Goal: Task Accomplishment & Management: Manage account settings

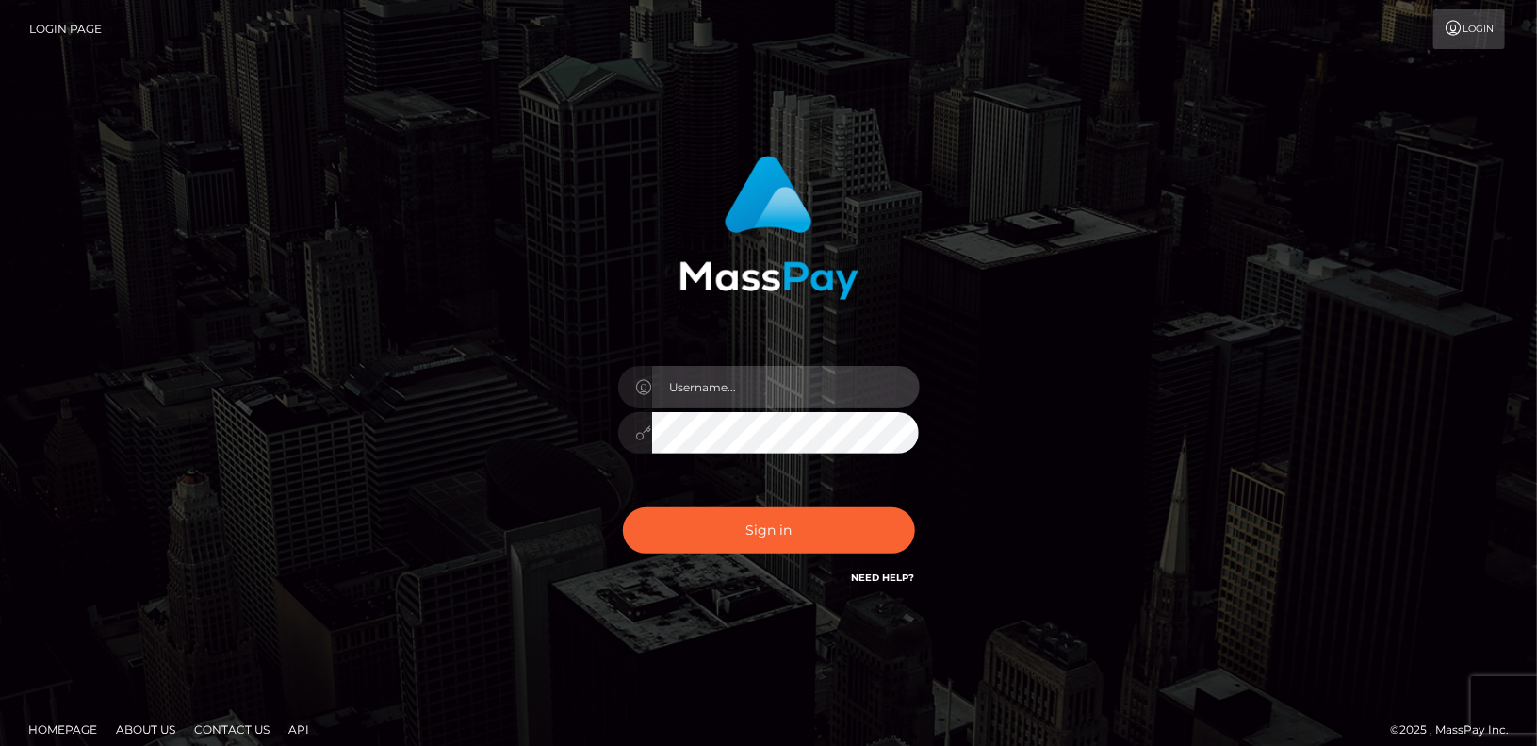
type input "HLevkovych"
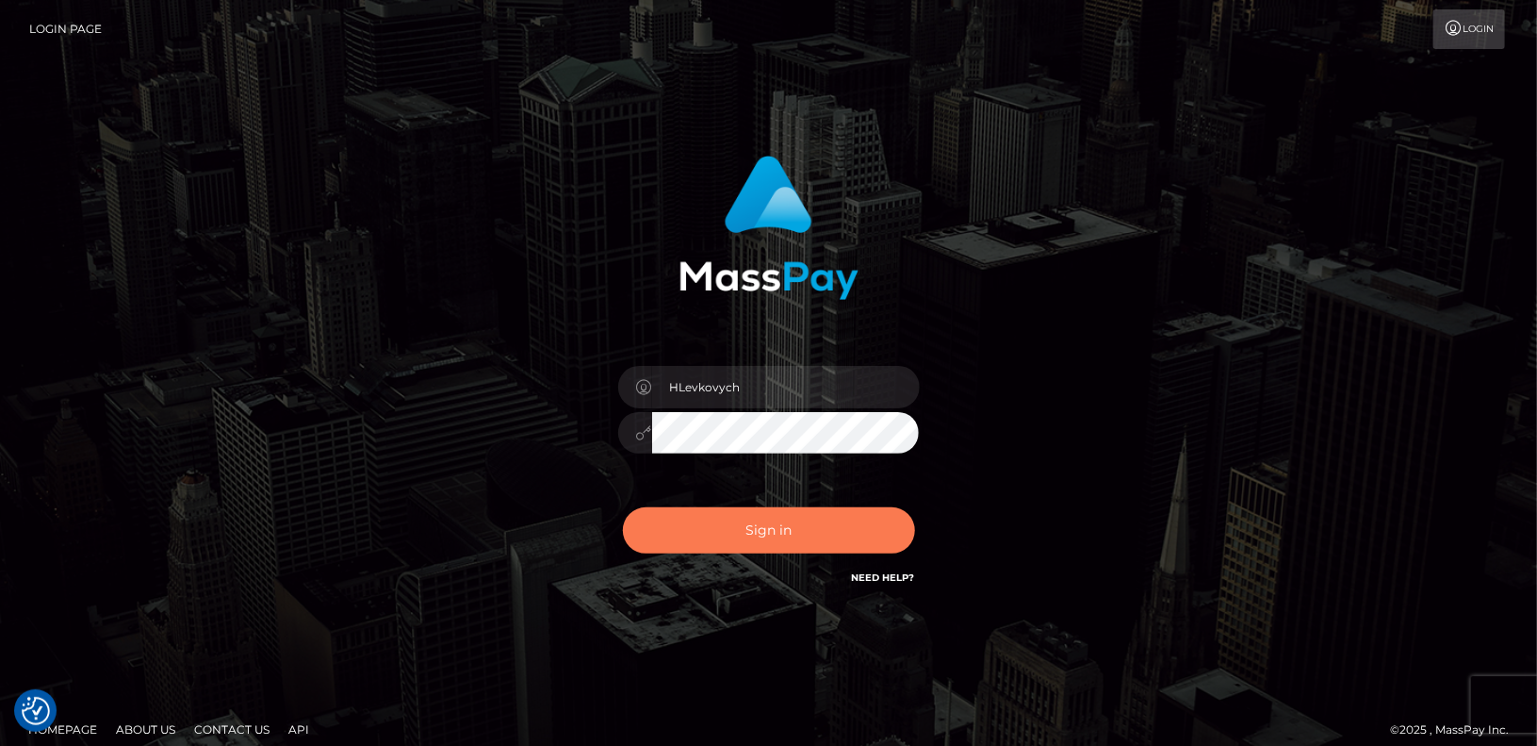
click at [688, 518] on button "Sign in" at bounding box center [769, 530] width 292 height 46
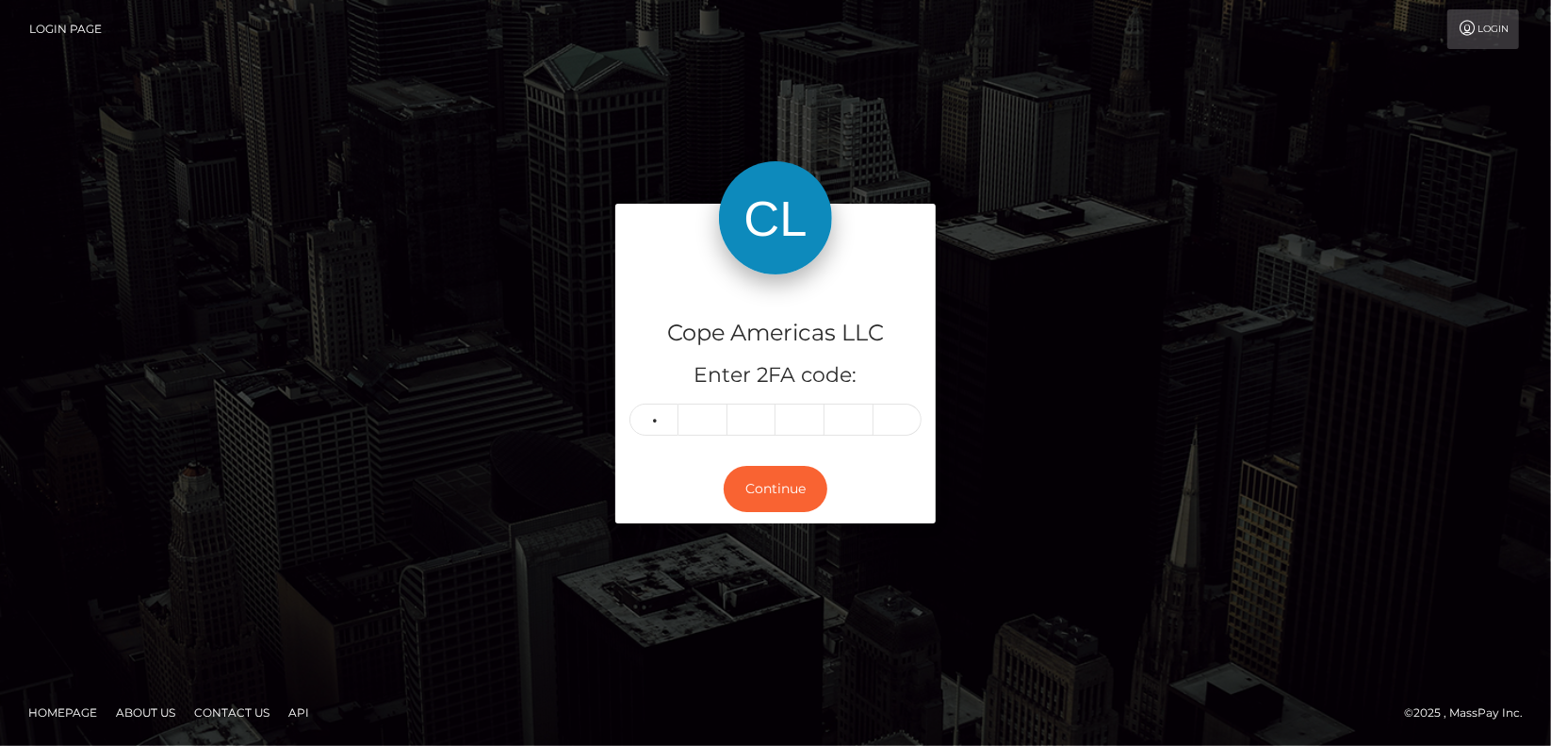
type input "8"
type input "1"
type input "6"
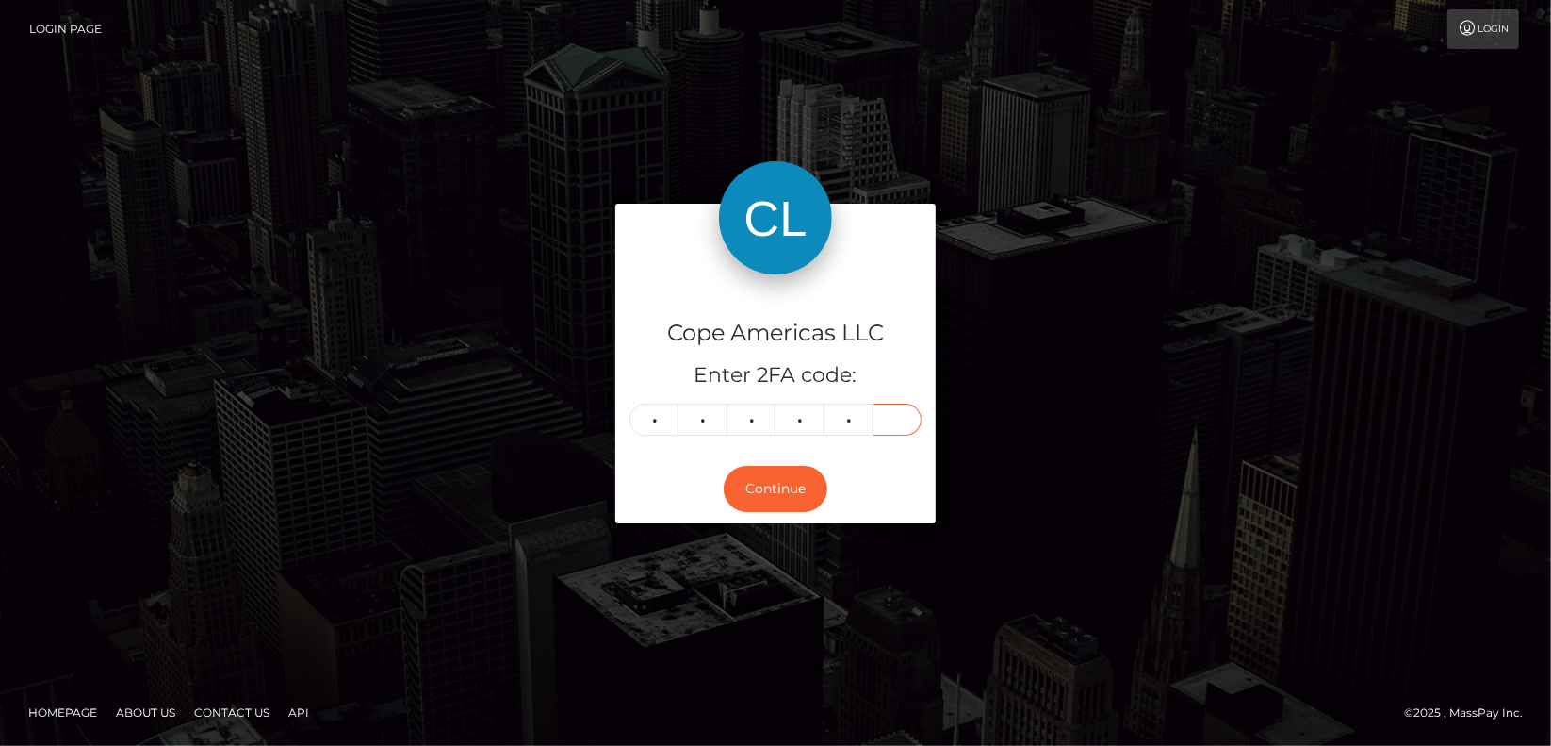
type input "4"
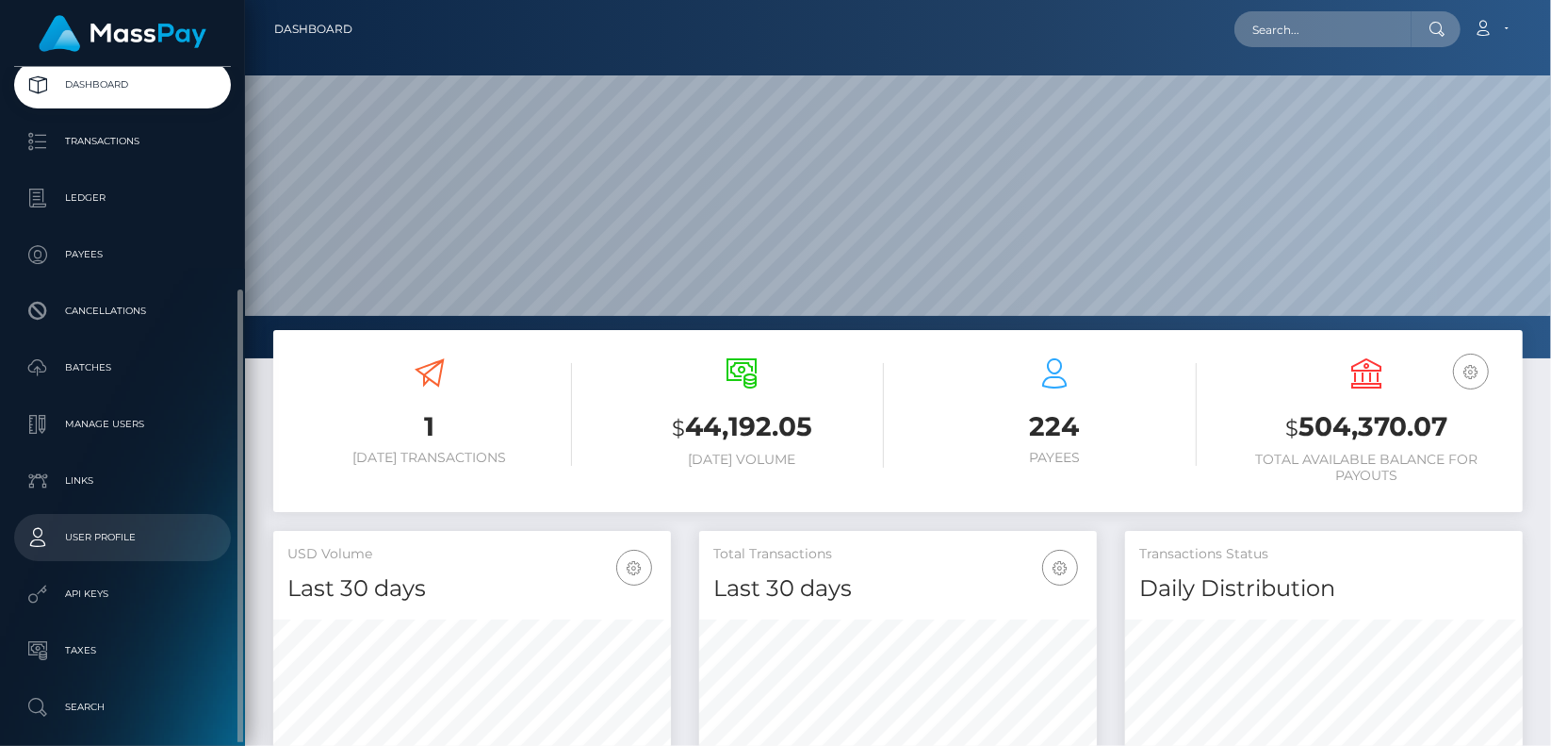
scroll to position [176, 0]
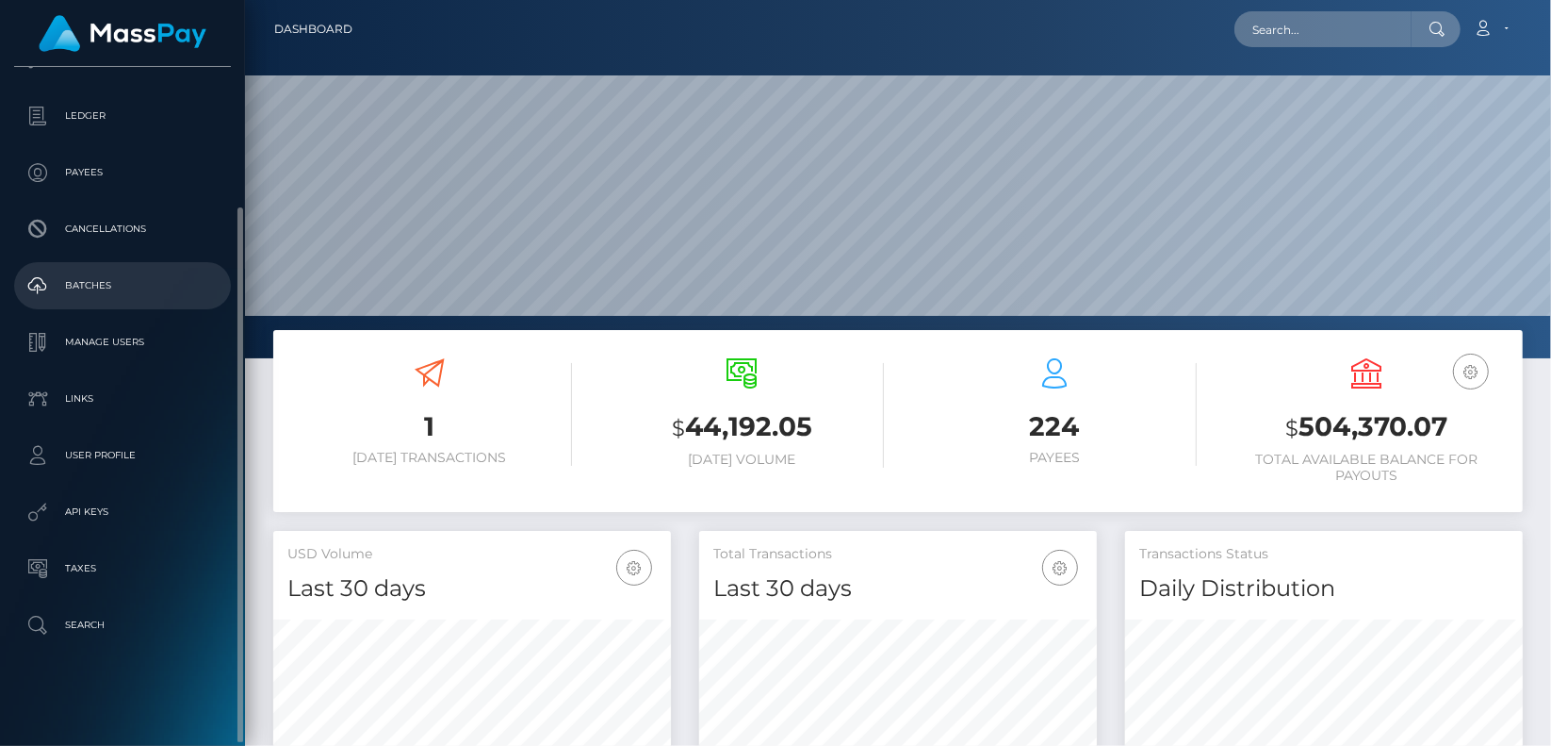
click at [109, 297] on p "Batches" at bounding box center [123, 285] width 202 height 28
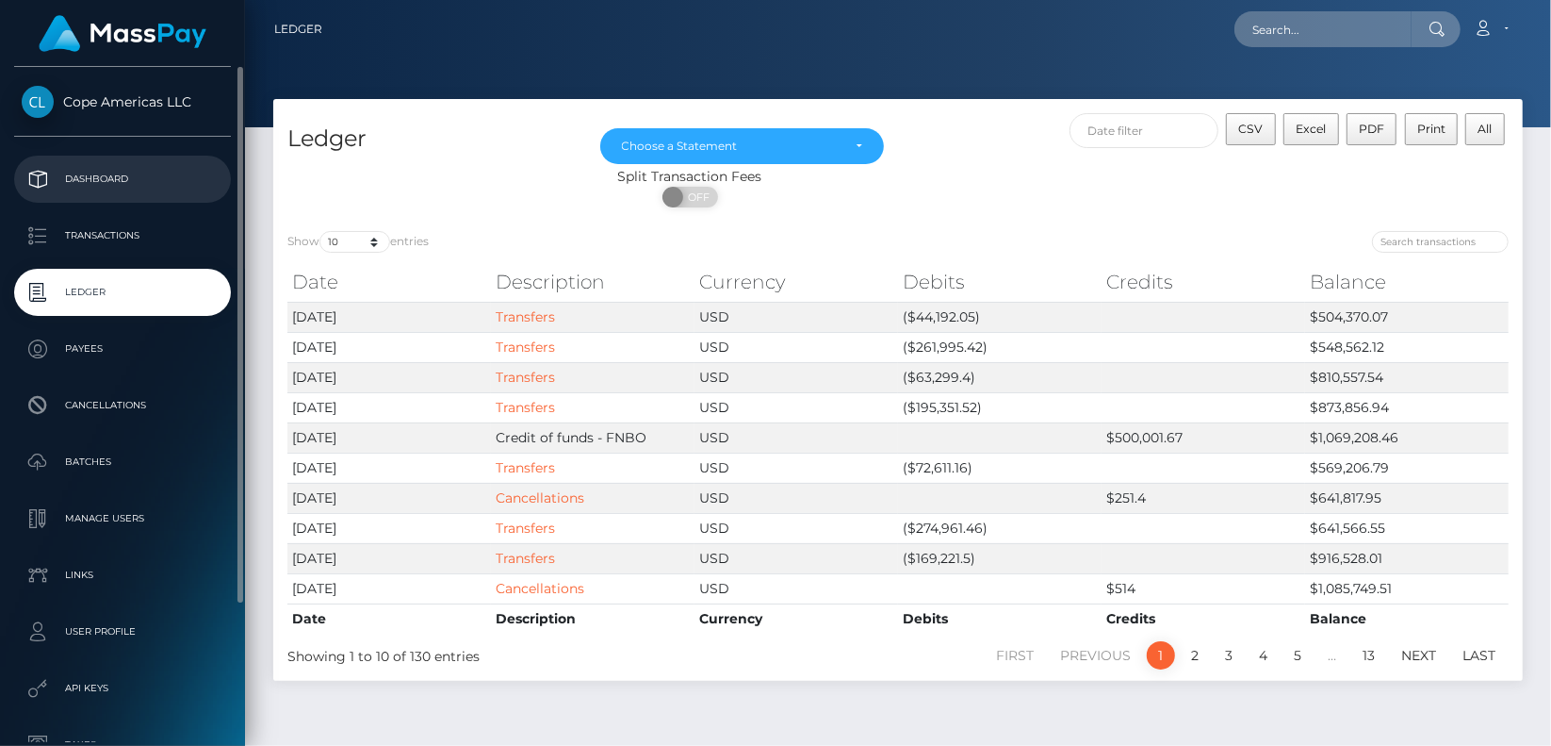
click at [126, 178] on p "Dashboard" at bounding box center [123, 179] width 202 height 28
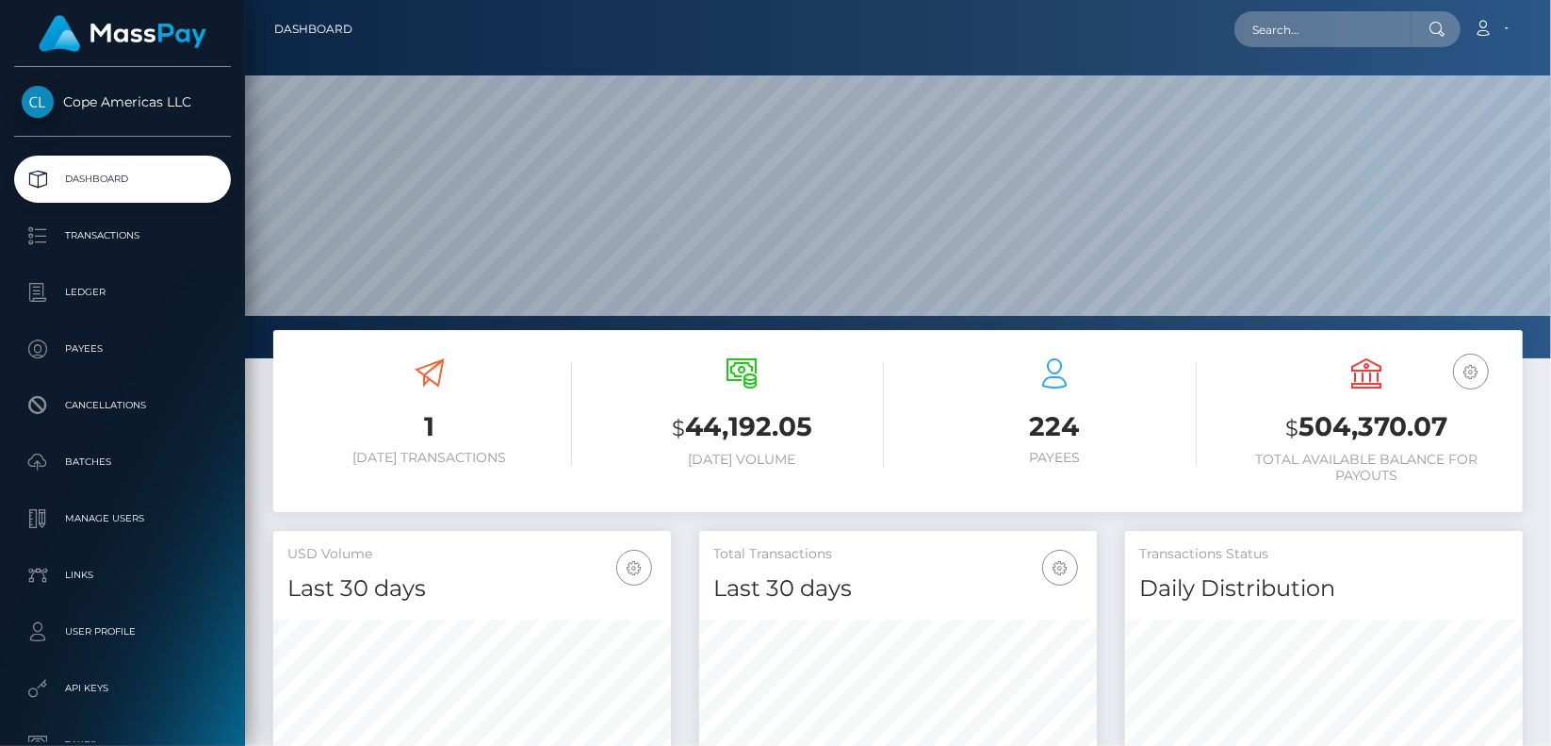
scroll to position [334, 397]
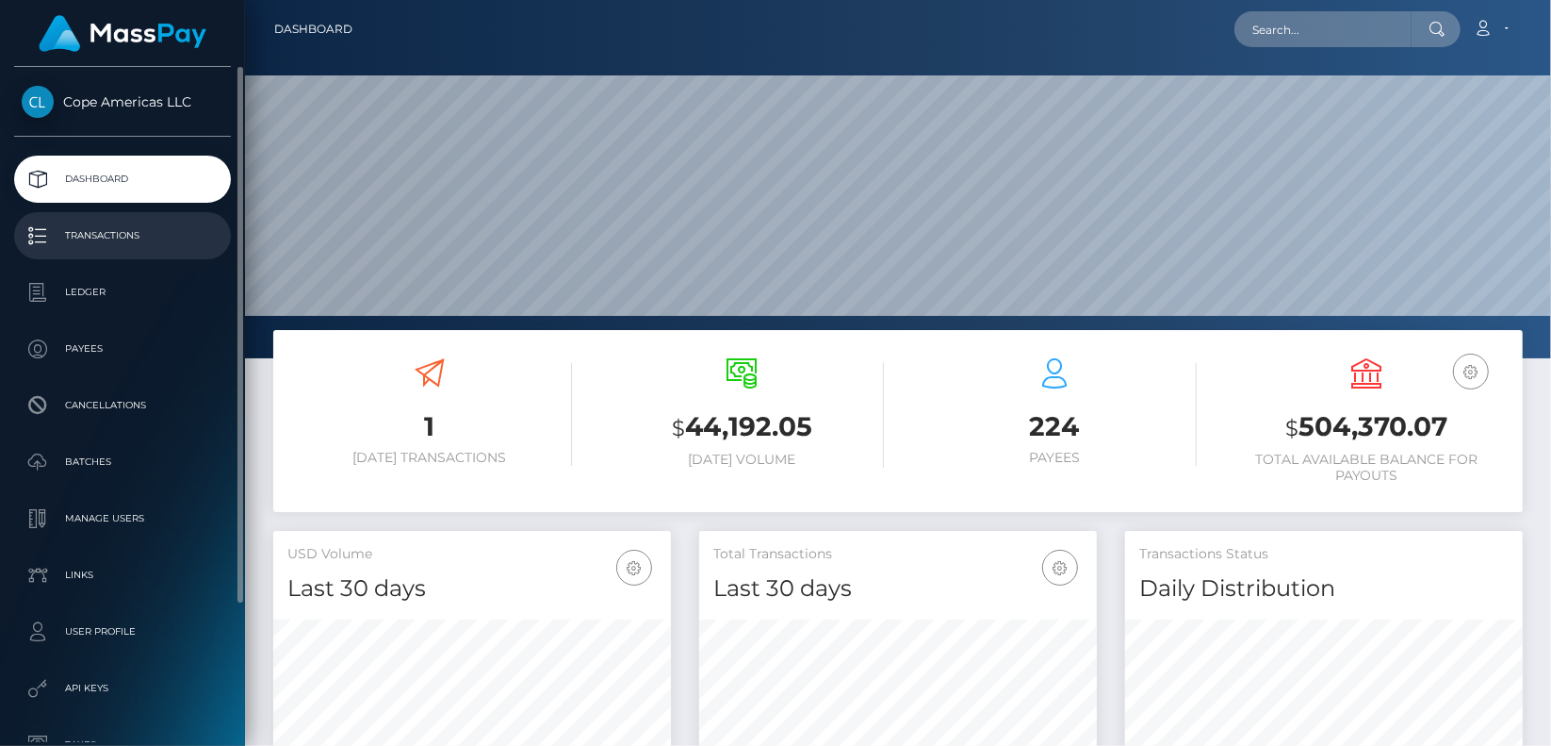
click at [98, 239] on p "Transactions" at bounding box center [123, 235] width 202 height 28
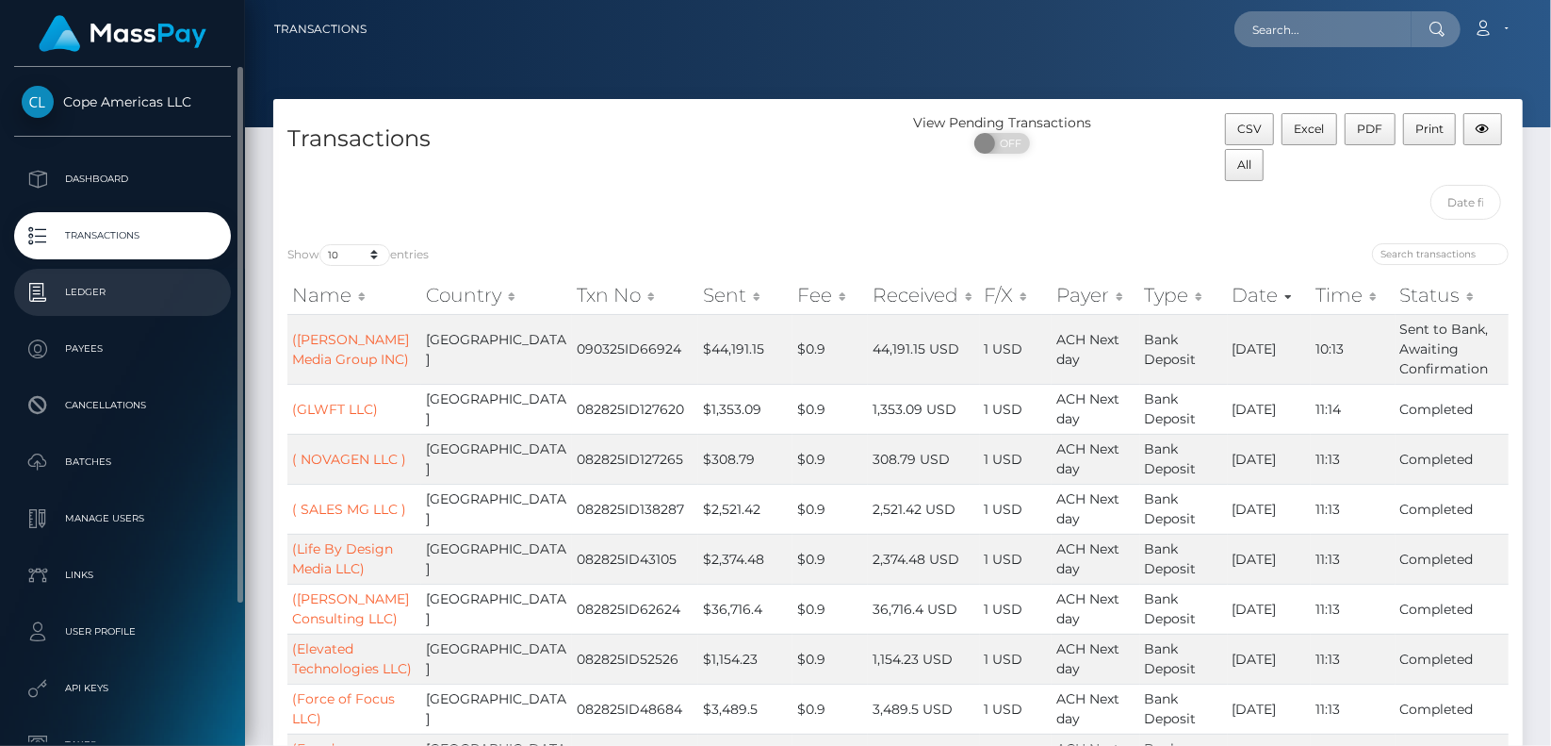
click at [107, 290] on p "Ledger" at bounding box center [123, 292] width 202 height 28
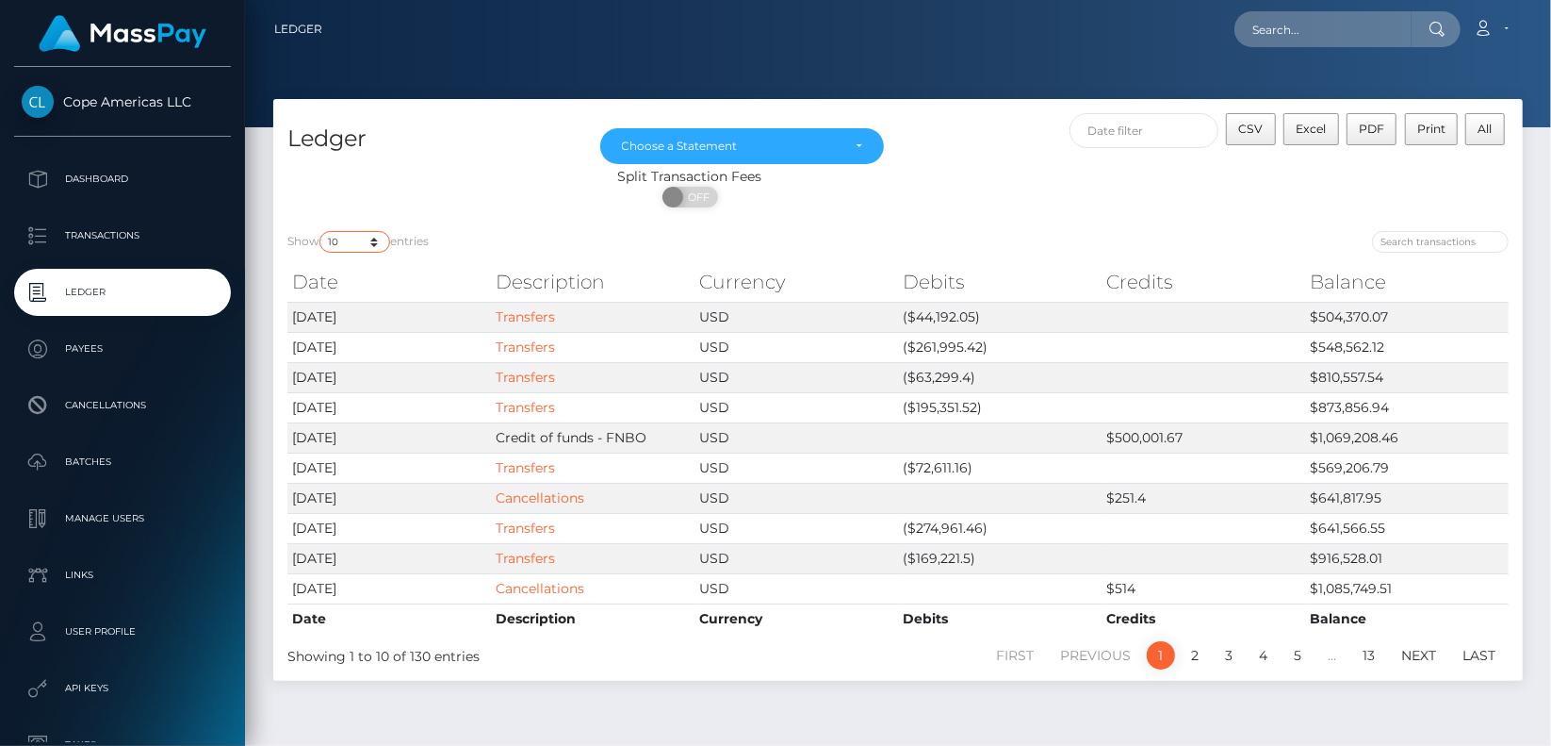
click at [371, 241] on select "10 25 50 100 250" at bounding box center [355, 242] width 71 height 22
select select "250"
click at [321, 232] on select "10 25 50 100 250" at bounding box center [355, 242] width 71 height 22
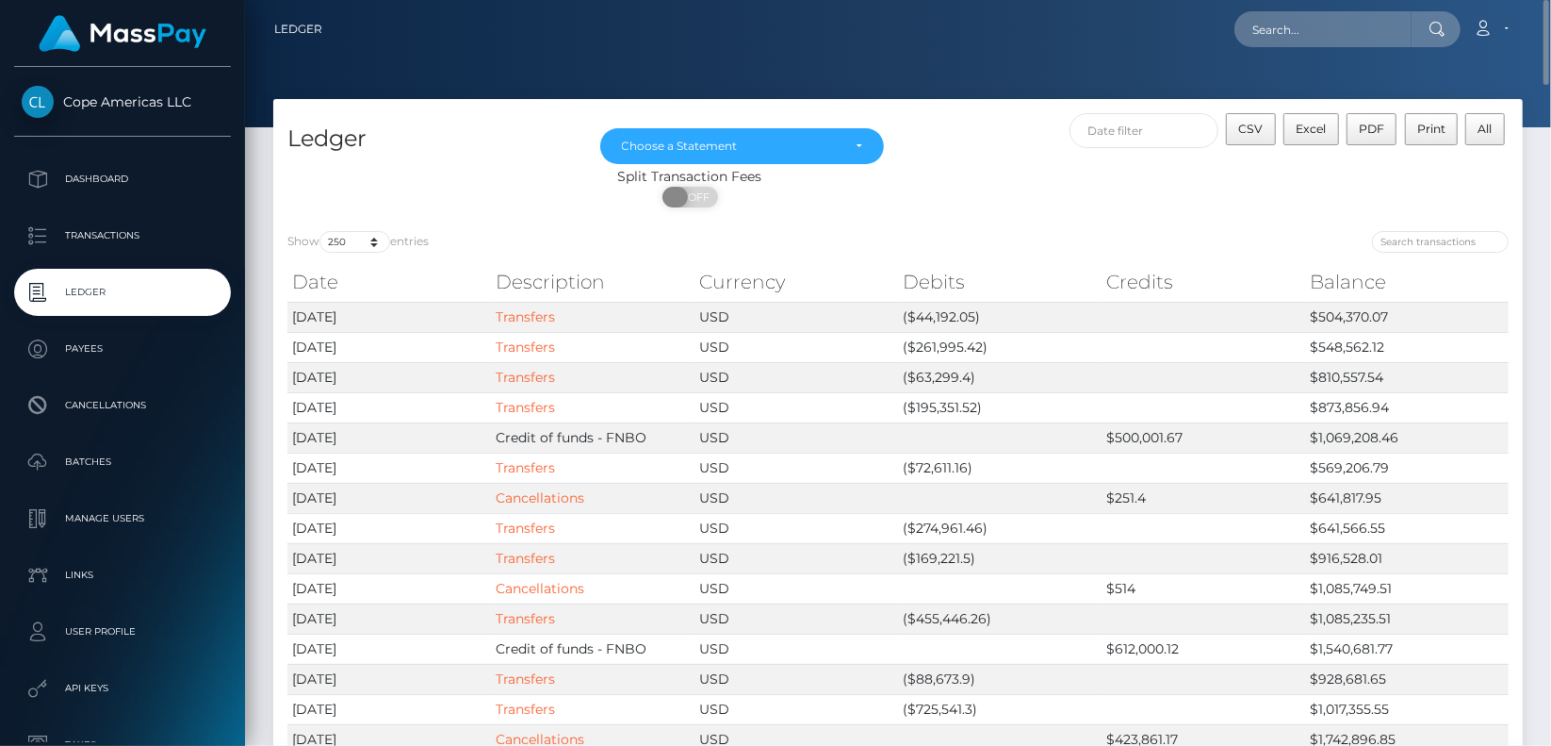
click at [697, 189] on span "OFF" at bounding box center [696, 197] width 47 height 21
checkbox input "true"
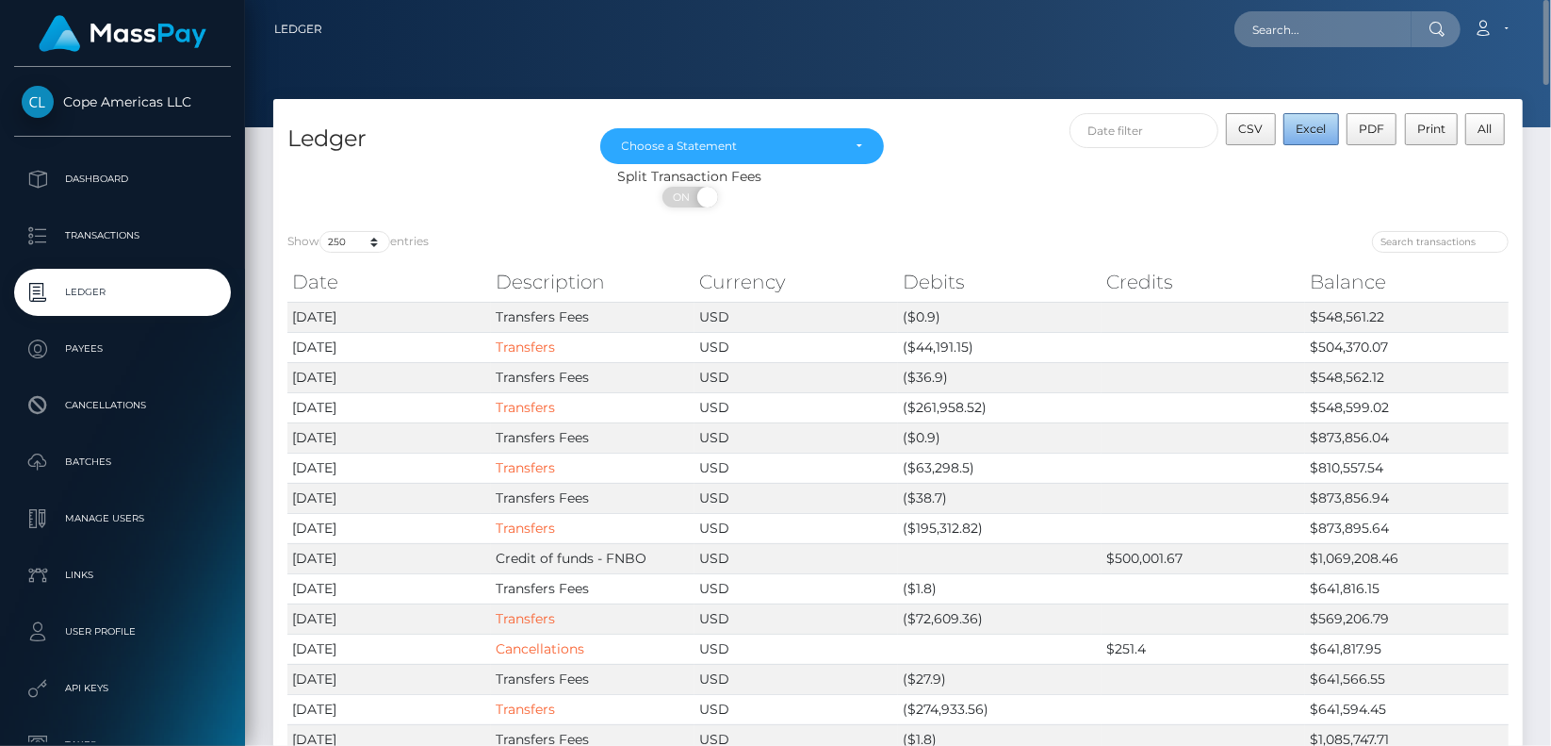
click at [1308, 130] on span "Excel" at bounding box center [1311, 129] width 30 height 14
